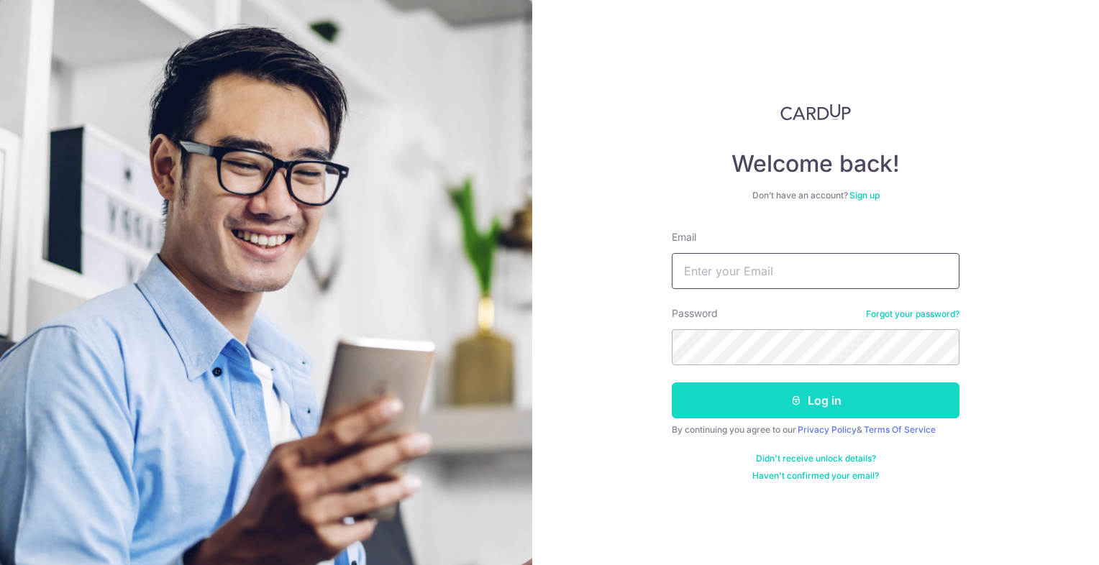
type input "[EMAIL_ADDRESS][DOMAIN_NAME]"
click at [736, 394] on button "Log in" at bounding box center [816, 401] width 288 height 36
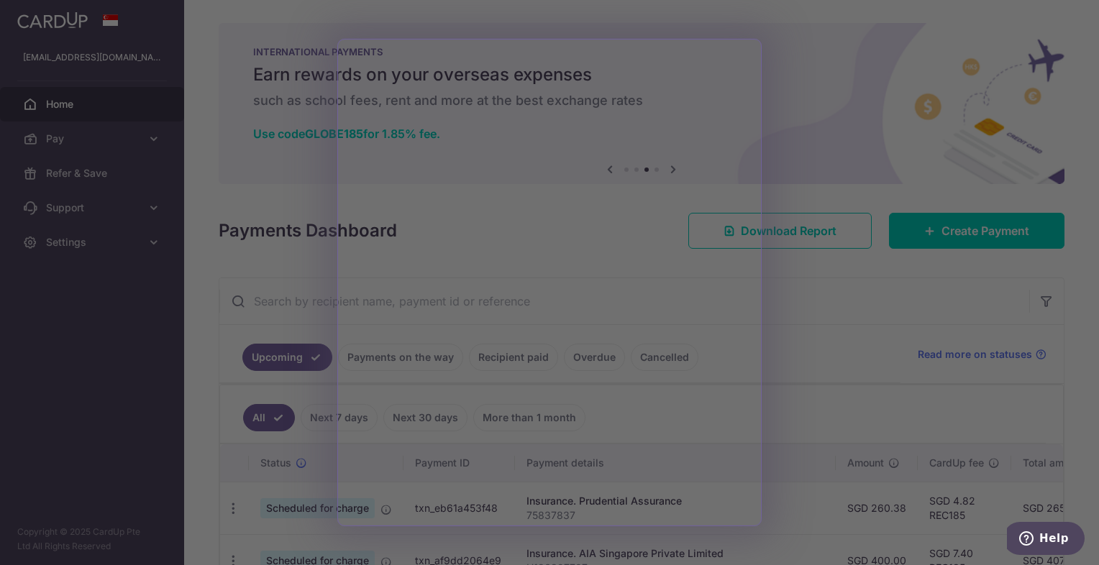
click at [872, 338] on div at bounding box center [554, 285] width 1109 height 571
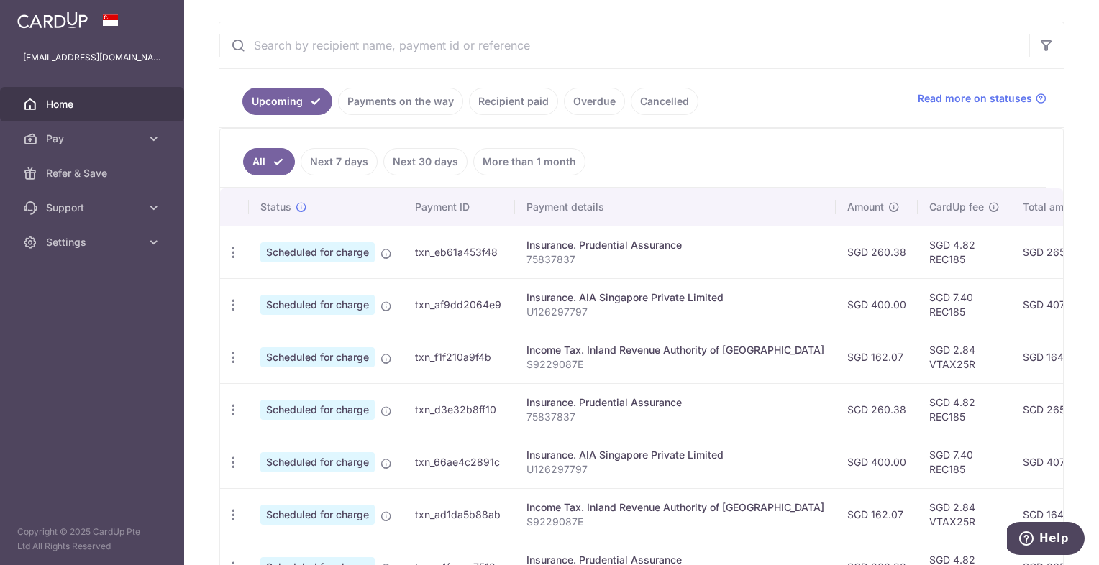
scroll to position [259, 0]
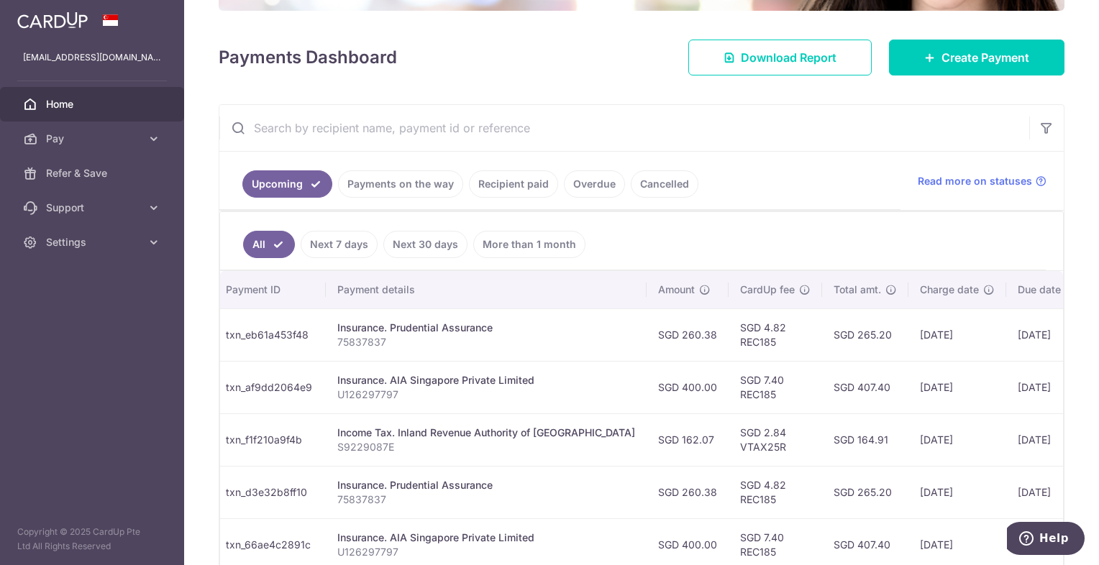
scroll to position [0, 190]
